Goal: Task Accomplishment & Management: Manage account settings

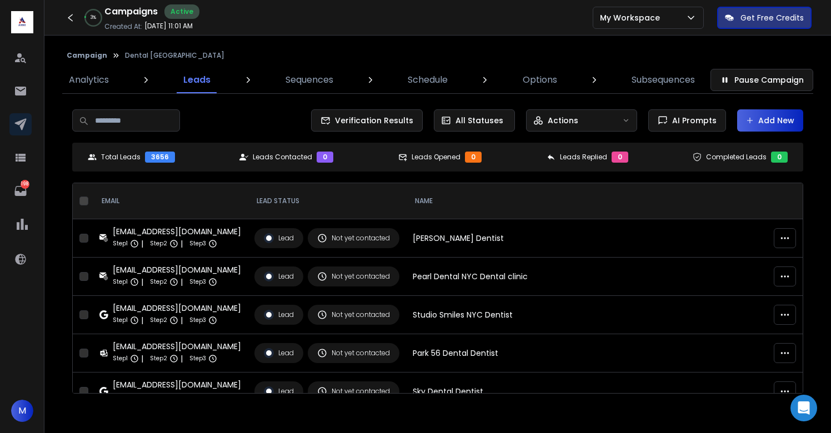
click at [79, 54] on button "Campaign" at bounding box center [87, 55] width 41 height 9
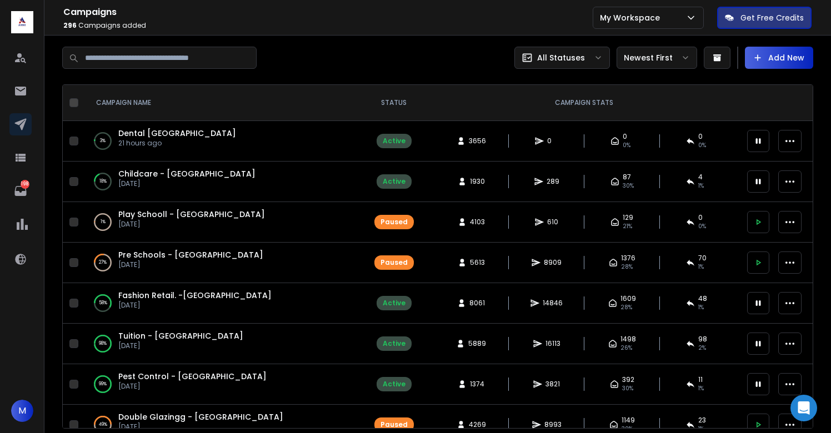
click at [482, 38] on div "Campaigns 296 Campaigns Added All Statuses Newest First Add New CAMPAIGN NAME S…" at bounding box center [437, 238] width 786 height 404
click at [754, 181] on icon at bounding box center [758, 182] width 10 height 10
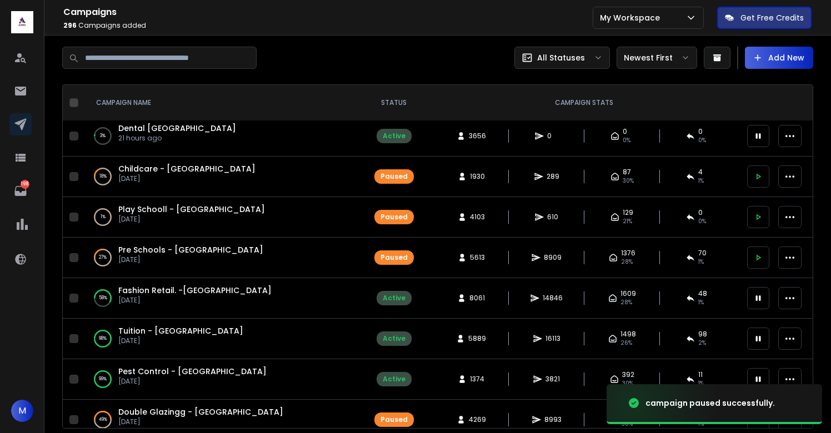
scroll to position [3, 0]
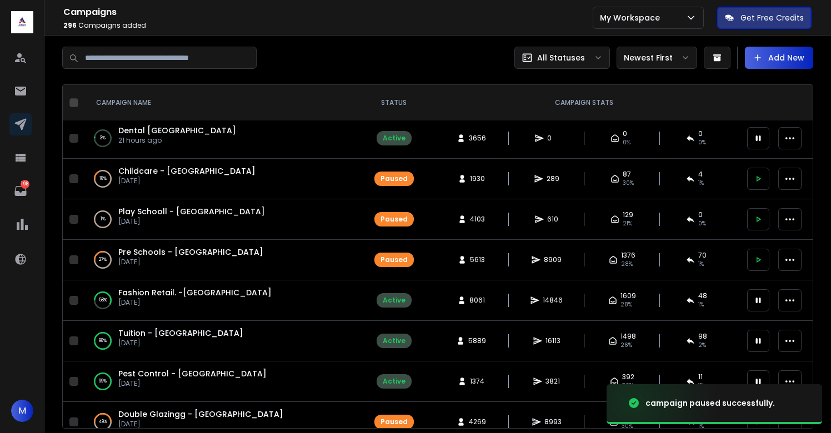
click at [754, 181] on icon at bounding box center [758, 179] width 10 height 10
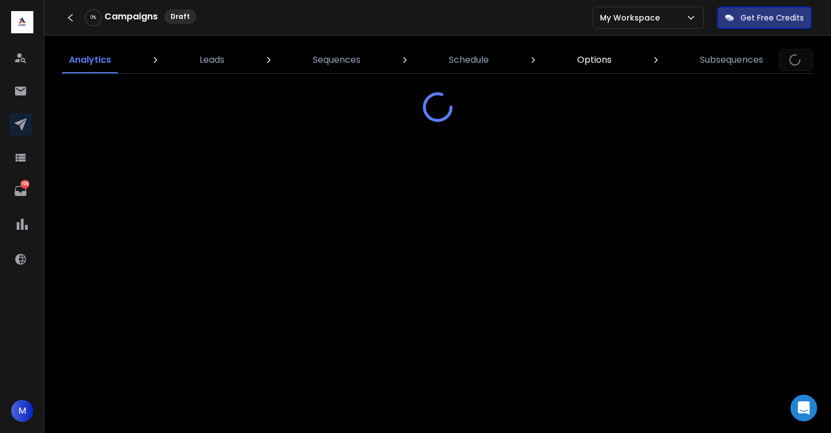
click at [599, 61] on p "Options" at bounding box center [594, 59] width 34 height 13
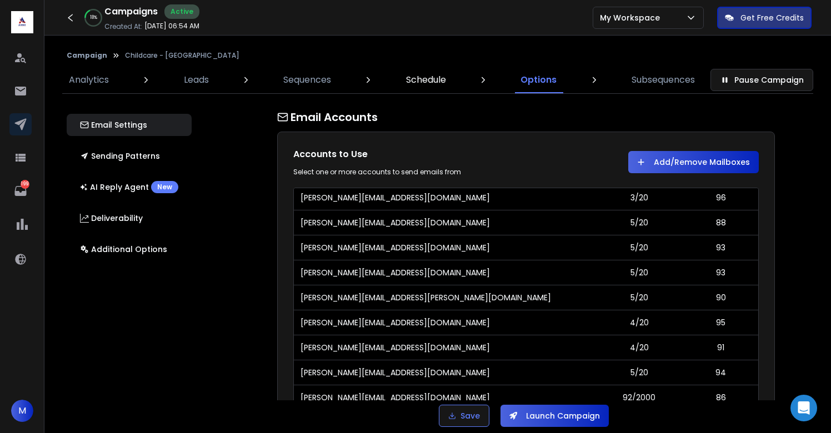
click at [429, 84] on p "Schedule" at bounding box center [426, 79] width 40 height 13
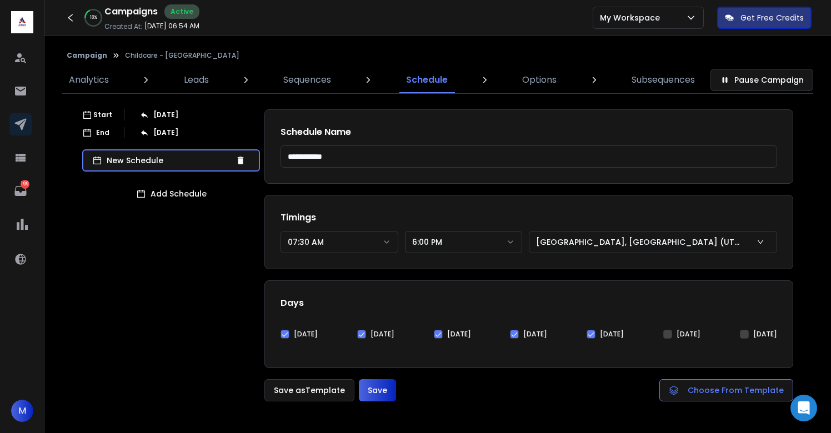
click at [285, 333] on button "Monday" at bounding box center [284, 334] width 9 height 9
click at [388, 398] on button "Save" at bounding box center [377, 390] width 37 height 22
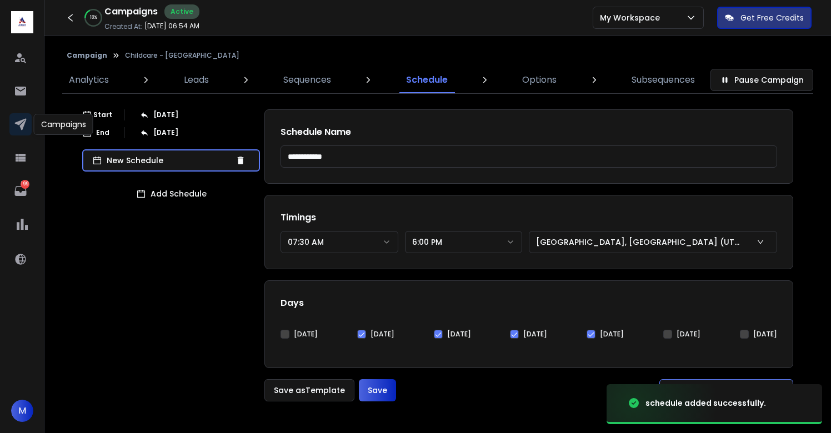
click at [20, 124] on icon at bounding box center [20, 124] width 13 height 13
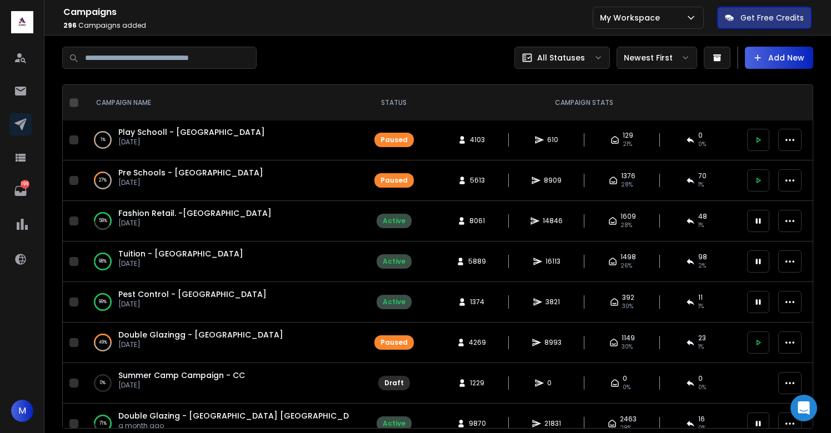
scroll to position [91, 0]
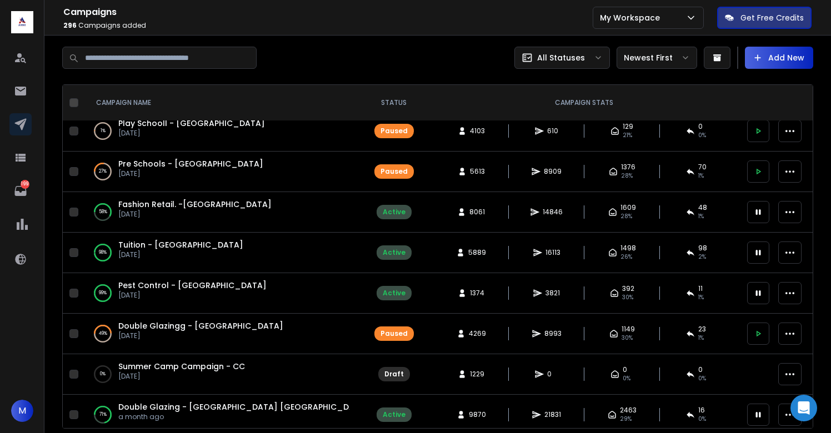
click at [174, 206] on span "Fashion Retail. -[GEOGRAPHIC_DATA]" at bounding box center [194, 204] width 153 height 11
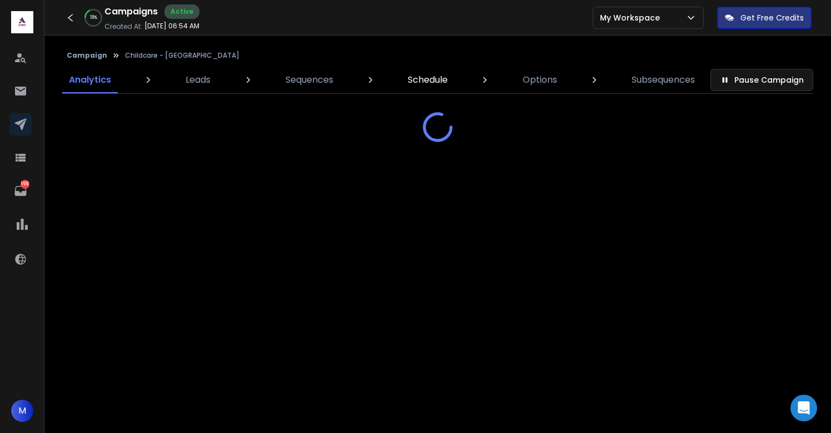
click at [425, 79] on p "Schedule" at bounding box center [428, 79] width 40 height 13
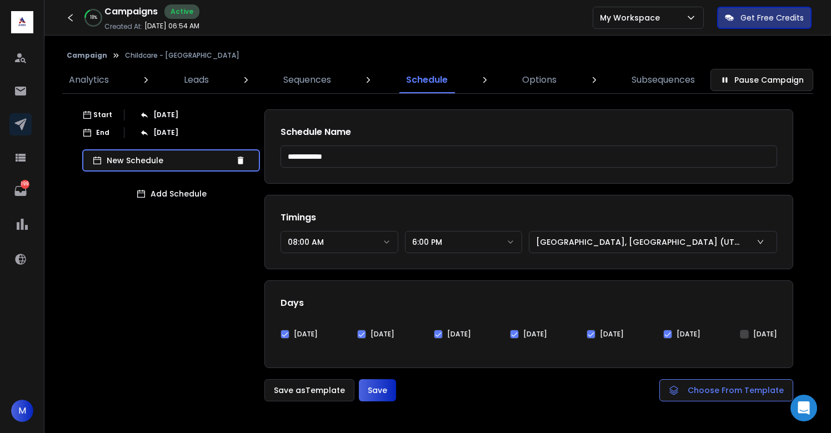
click at [289, 333] on button "Monday" at bounding box center [284, 334] width 9 height 9
click at [381, 384] on button "Save" at bounding box center [377, 390] width 37 height 22
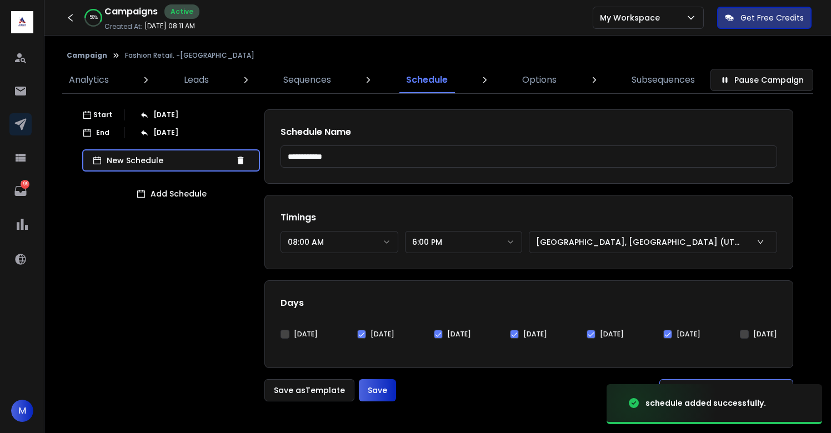
click at [87, 56] on button "Campaign" at bounding box center [87, 55] width 41 height 9
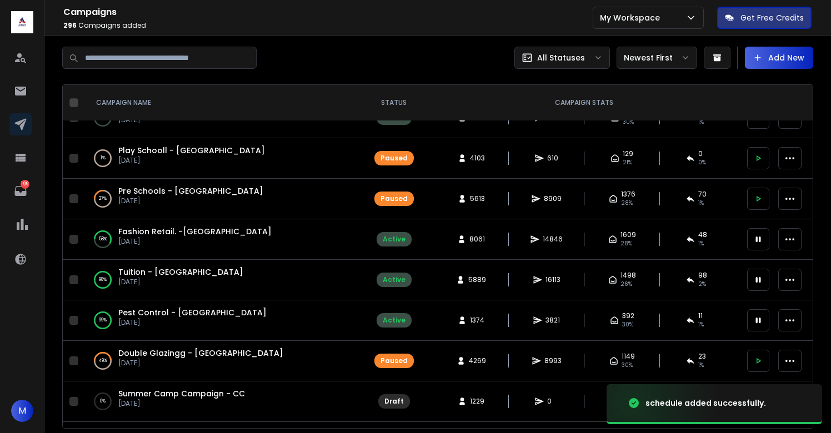
scroll to position [68, 0]
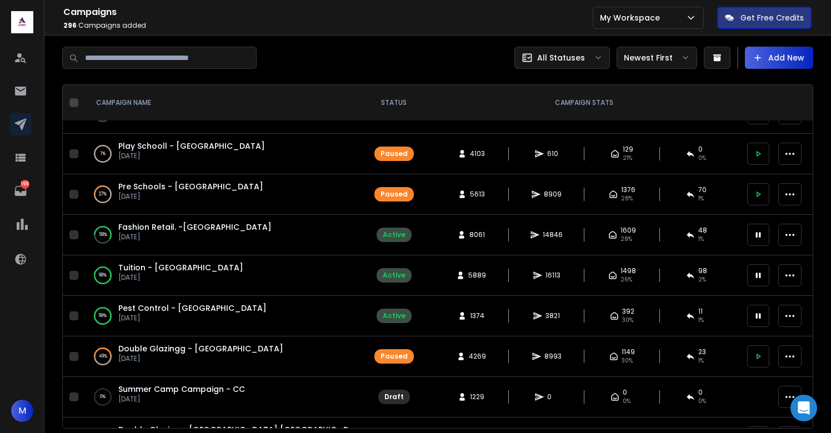
click at [140, 269] on span "Tuition - [GEOGRAPHIC_DATA]" at bounding box center [180, 267] width 125 height 11
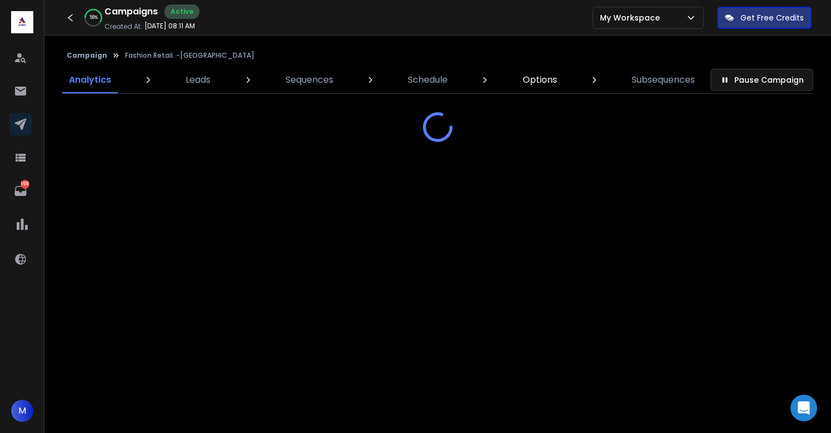
click at [525, 84] on p "Options" at bounding box center [540, 79] width 34 height 13
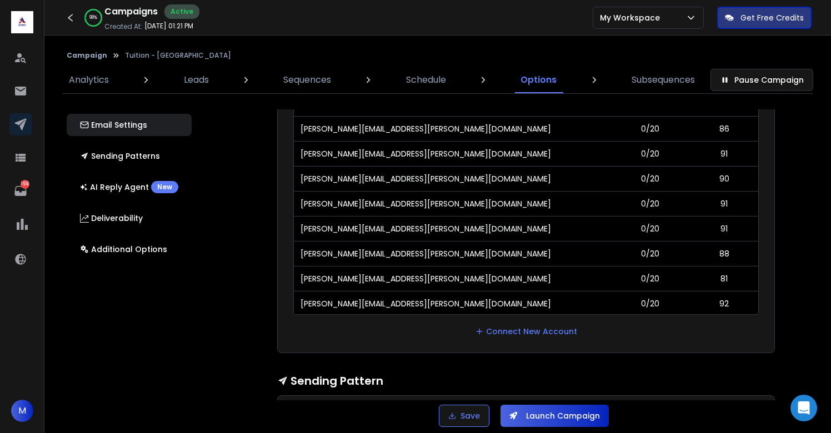
scroll to position [96, 0]
click at [81, 59] on button "Campaign" at bounding box center [87, 55] width 41 height 9
